Goal: Navigation & Orientation: Understand site structure

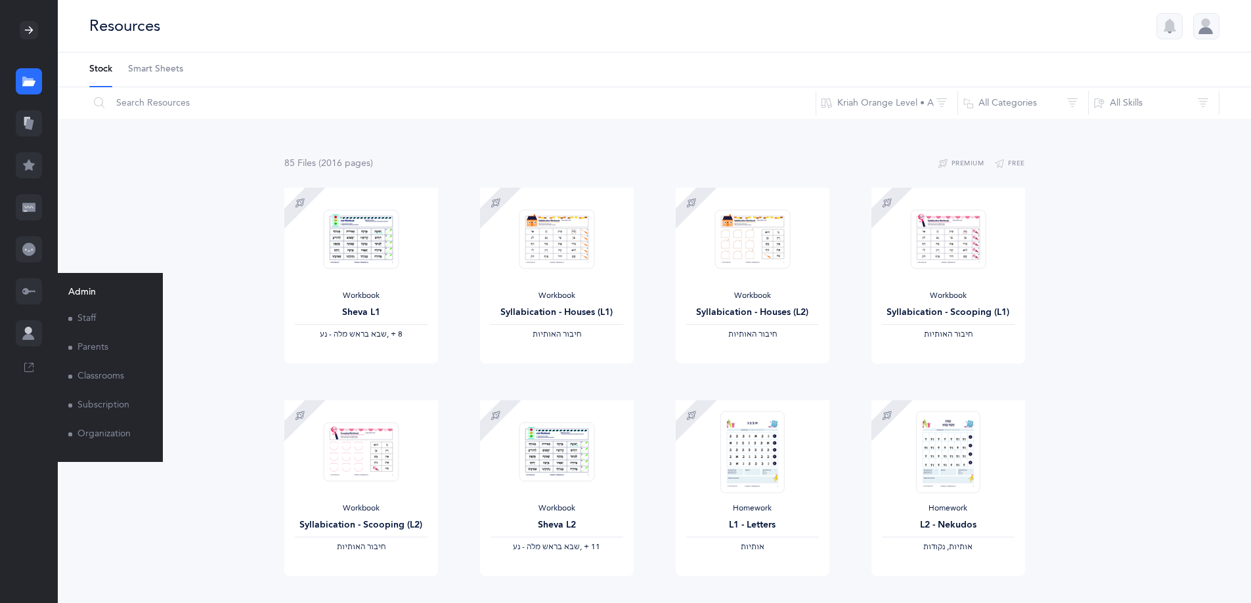
click at [105, 345] on link "Parents" at bounding box center [105, 348] width 74 height 29
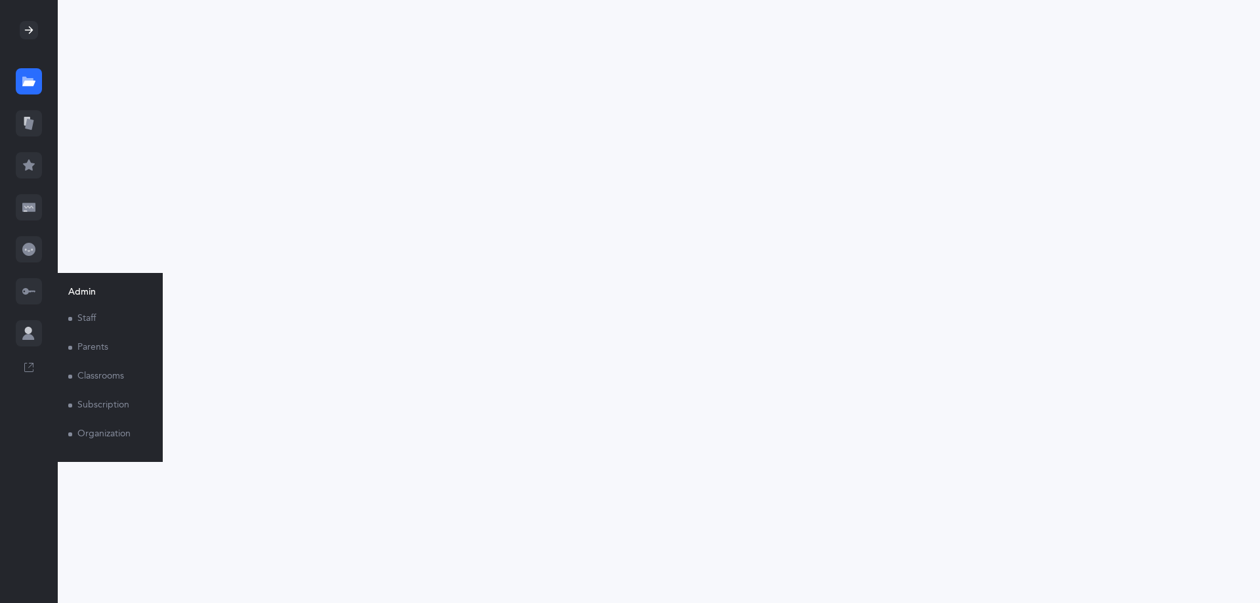
click at [105, 345] on link "Parents" at bounding box center [105, 348] width 74 height 29
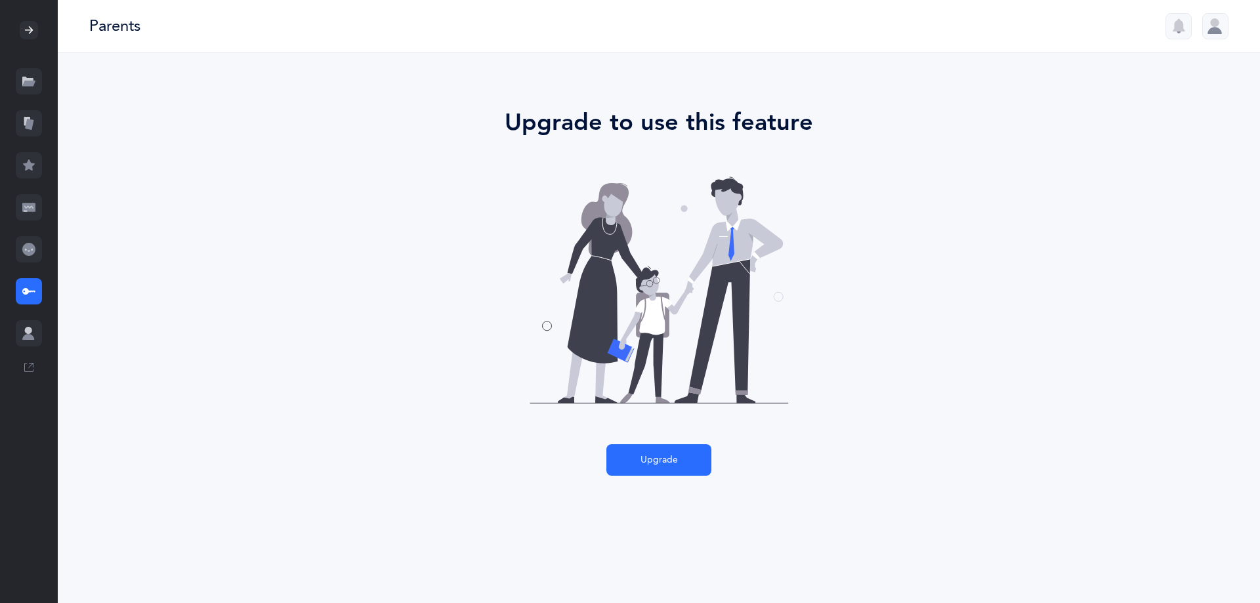
click at [30, 41] on div at bounding box center [29, 30] width 58 height 60
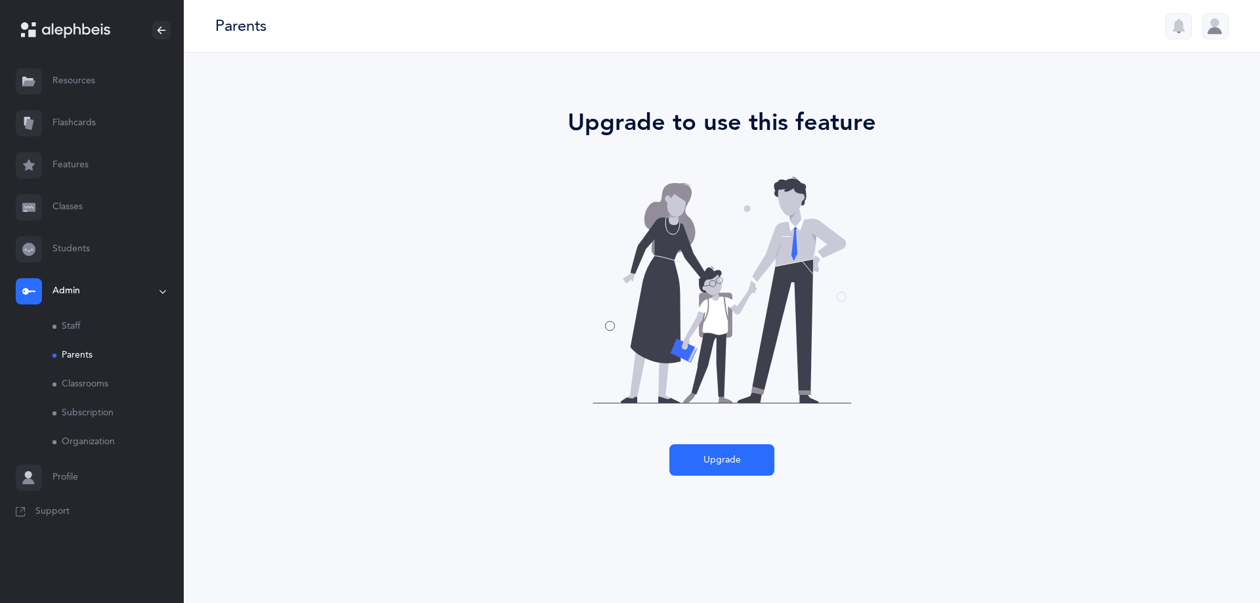
click at [30, 41] on div at bounding box center [92, 30] width 184 height 60
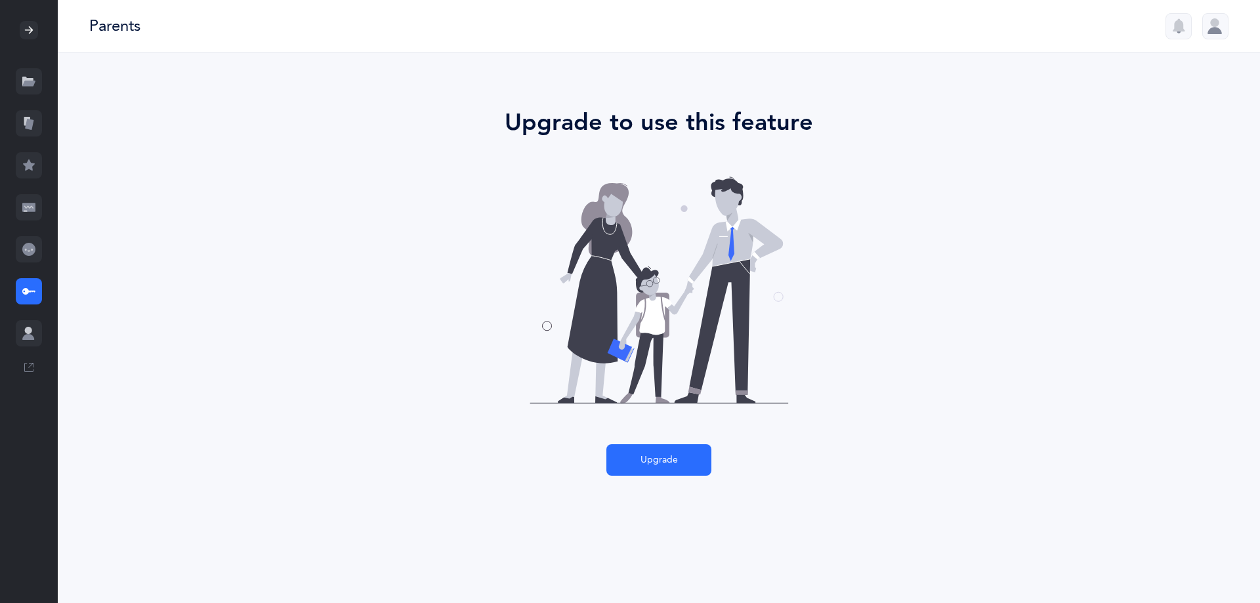
click at [28, 78] on icon at bounding box center [27, 82] width 11 height 10
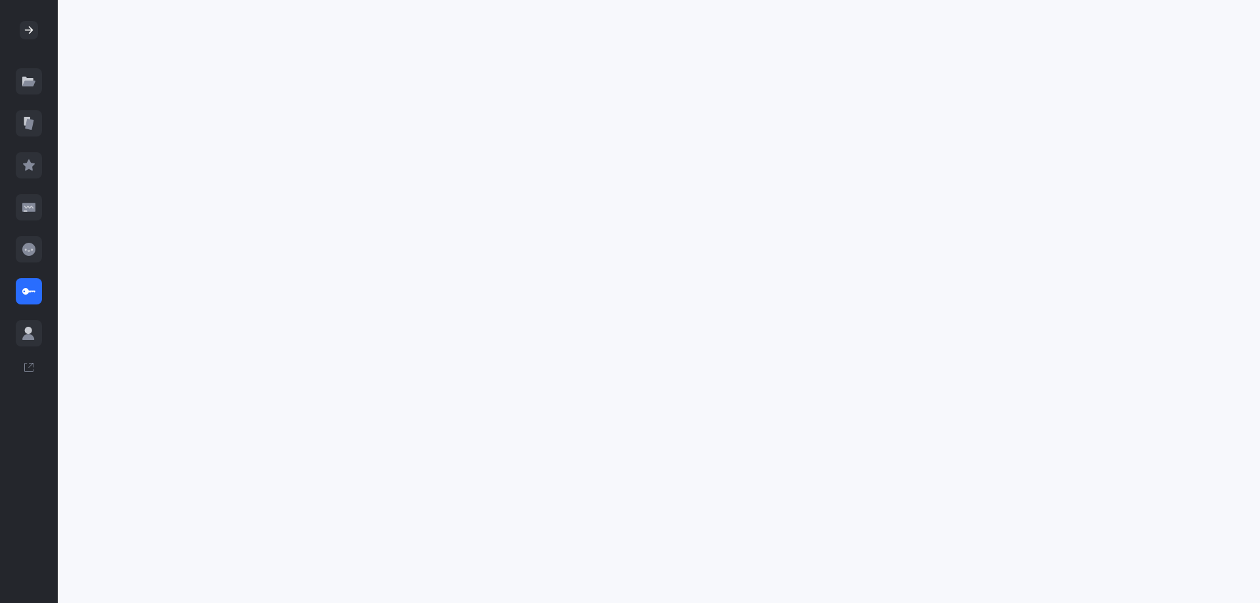
click at [33, 121] on icon at bounding box center [29, 124] width 9 height 11
click at [27, 167] on icon at bounding box center [29, 165] width 12 height 11
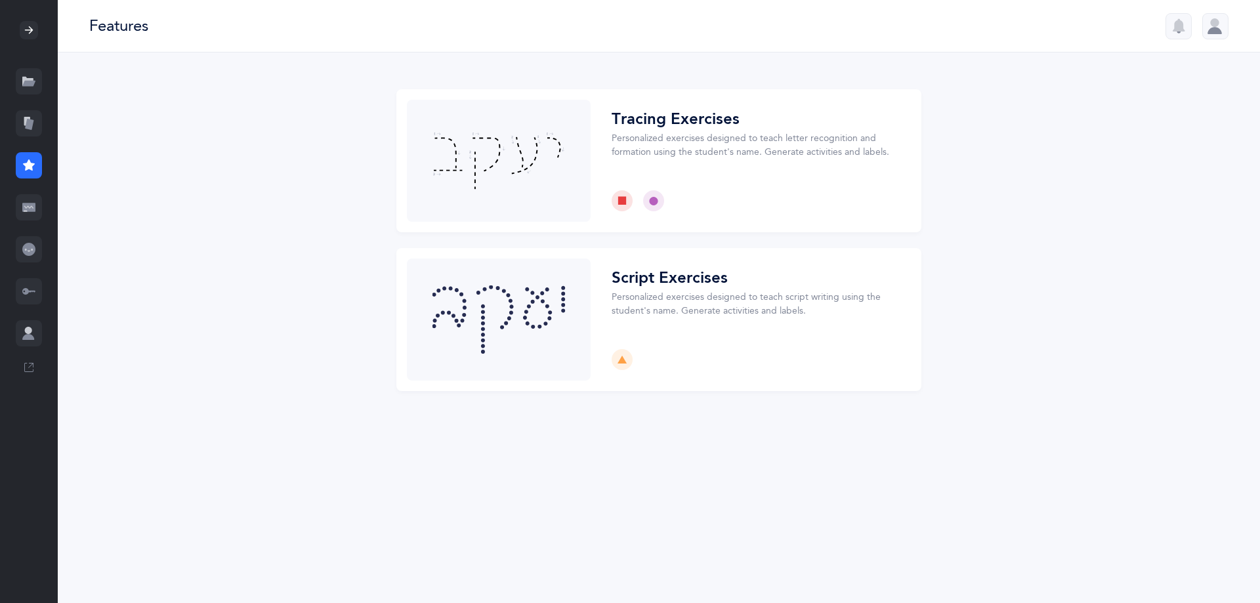
click at [27, 214] on div at bounding box center [29, 207] width 26 height 26
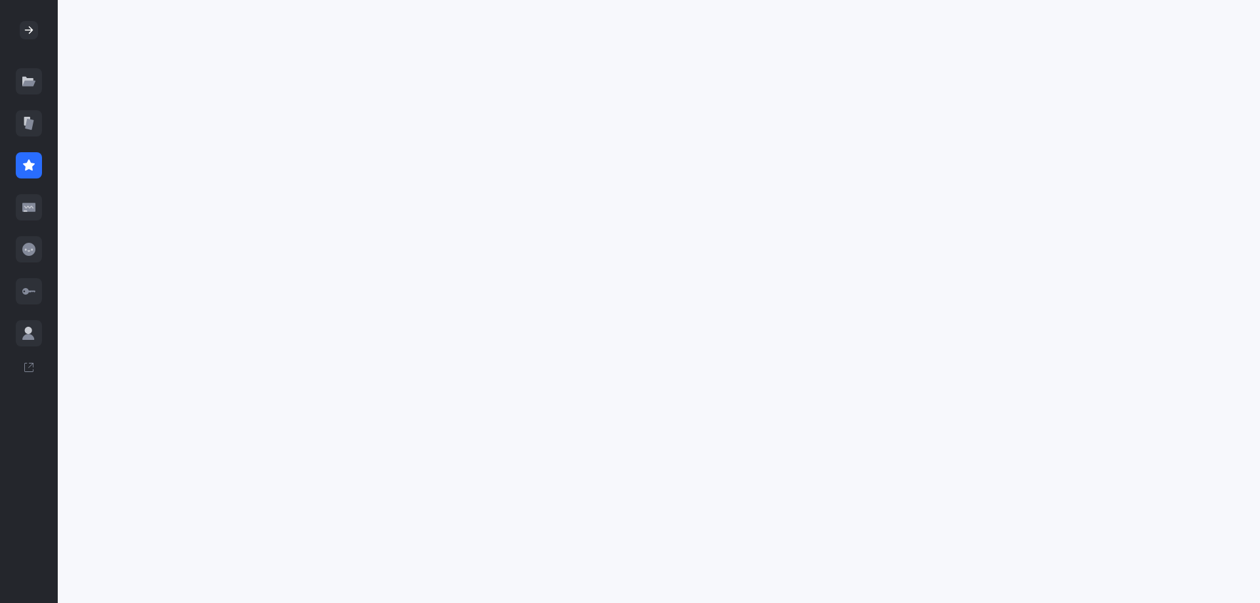
click at [29, 295] on icon at bounding box center [28, 291] width 13 height 13
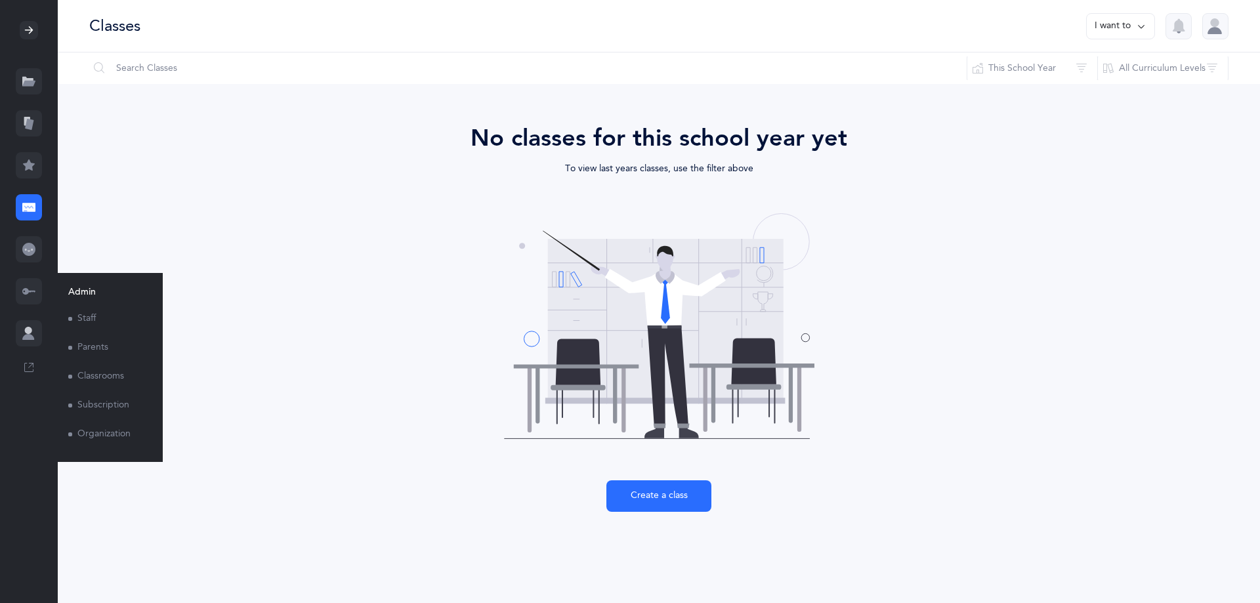
click at [103, 376] on link "Classrooms" at bounding box center [105, 376] width 74 height 29
